Goal: Check status: Check status

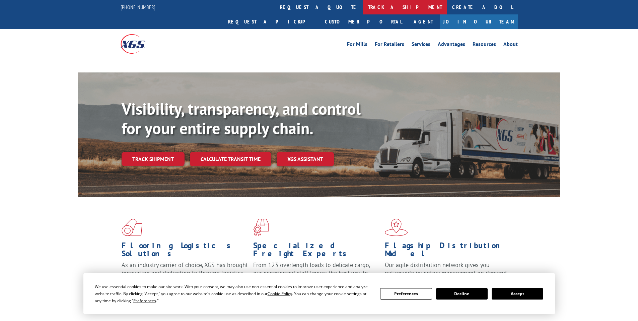
click at [363, 8] on link "track a shipment" at bounding box center [405, 7] width 84 height 14
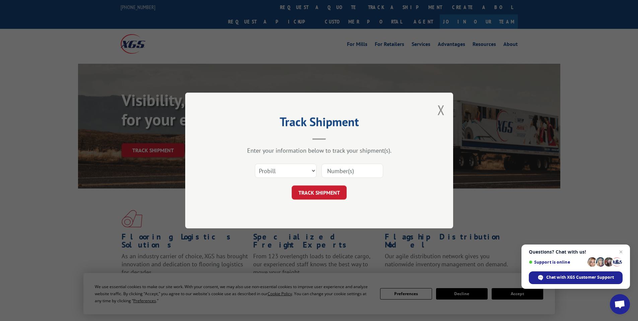
paste input "17469117"
type input "17469117"
click at [317, 190] on button "TRACK SHIPMENT" at bounding box center [319, 192] width 55 height 14
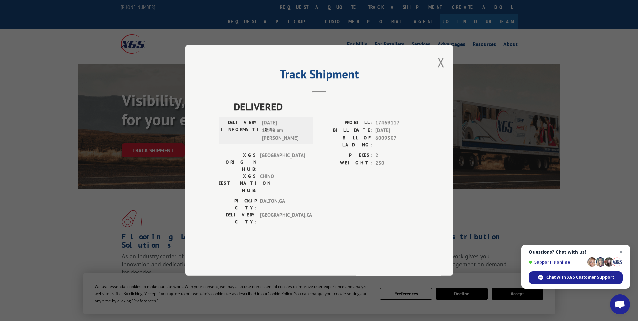
drag, startPoint x: 234, startPoint y: 125, endPoint x: 290, endPoint y: 140, distance: 57.9
click at [290, 140] on div "DELIVERED DELIVERY INFORMATION: [DATE] 11:40 am [PERSON_NAME]: 17469117 BILL DA…" at bounding box center [319, 164] width 201 height 130
copy div "DELIVERED DELIVERY INFORMATION: [DATE]"
drag, startPoint x: 439, startPoint y: 85, endPoint x: 441, endPoint y: 89, distance: 4.6
click at [439, 71] on button "Close modal" at bounding box center [441, 62] width 7 height 18
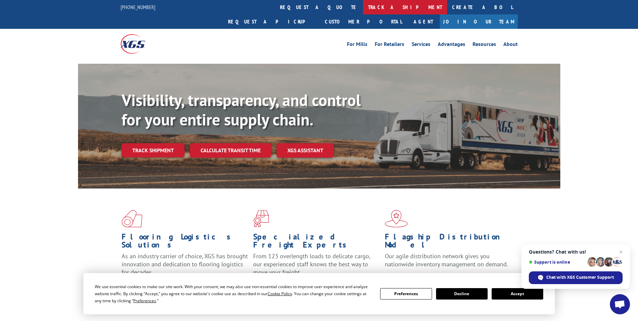
click at [363, 6] on link "track a shipment" at bounding box center [405, 7] width 84 height 14
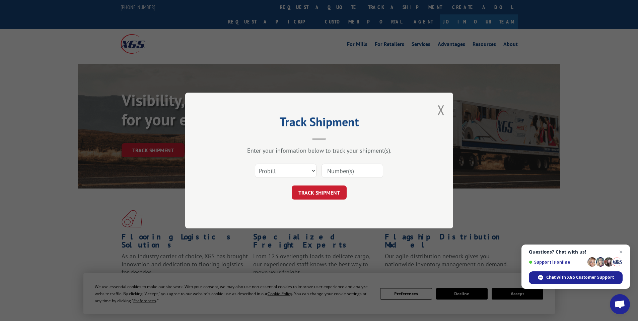
paste input "17517234"
type input "17517234"
click at [323, 188] on button "TRACK SHIPMENT" at bounding box center [319, 192] width 55 height 14
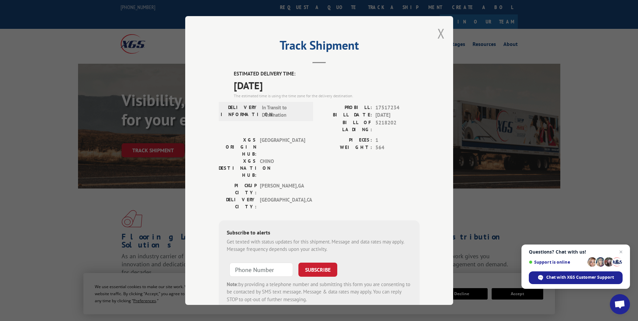
click at [438, 29] on button "Close modal" at bounding box center [441, 33] width 7 height 18
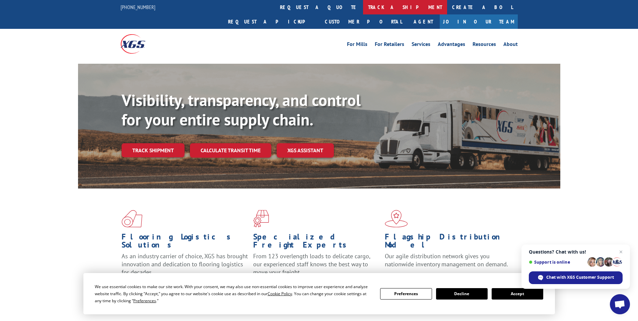
click at [363, 6] on link "track a shipment" at bounding box center [405, 7] width 84 height 14
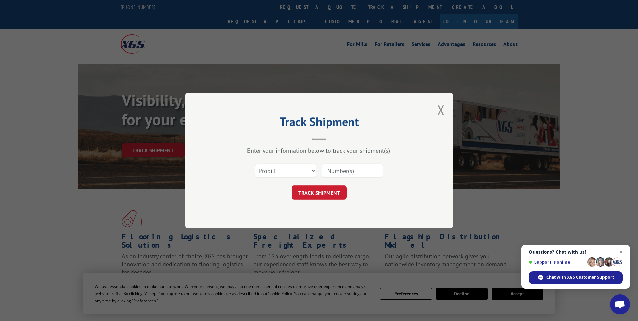
paste input "17228984"
type input "17228984"
click at [323, 194] on button "TRACK SHIPMENT" at bounding box center [319, 192] width 55 height 14
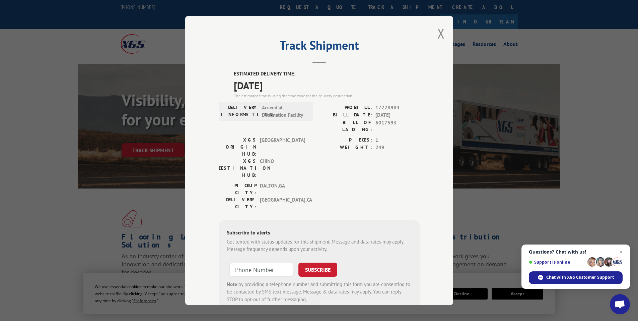
click at [435, 32] on div "Track Shipment ESTIMATED DELIVERY TIME: [DATE] The estimated time is using the …" at bounding box center [319, 160] width 268 height 289
click at [441, 34] on button "Close modal" at bounding box center [441, 33] width 7 height 18
